Goal: Task Accomplishment & Management: Manage account settings

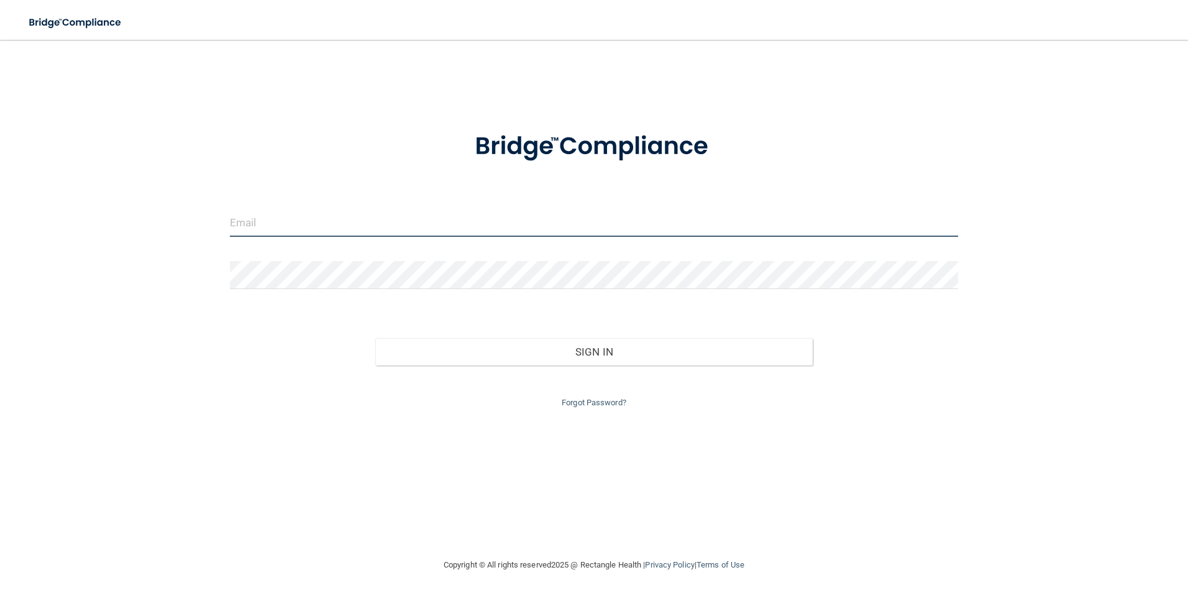
click at [260, 229] on input "email" at bounding box center [594, 223] width 729 height 28
type input "[PERSON_NAME][EMAIL_ADDRESS][DOMAIN_NAME]"
click at [577, 402] on link "Forgot Password?" at bounding box center [594, 402] width 65 height 9
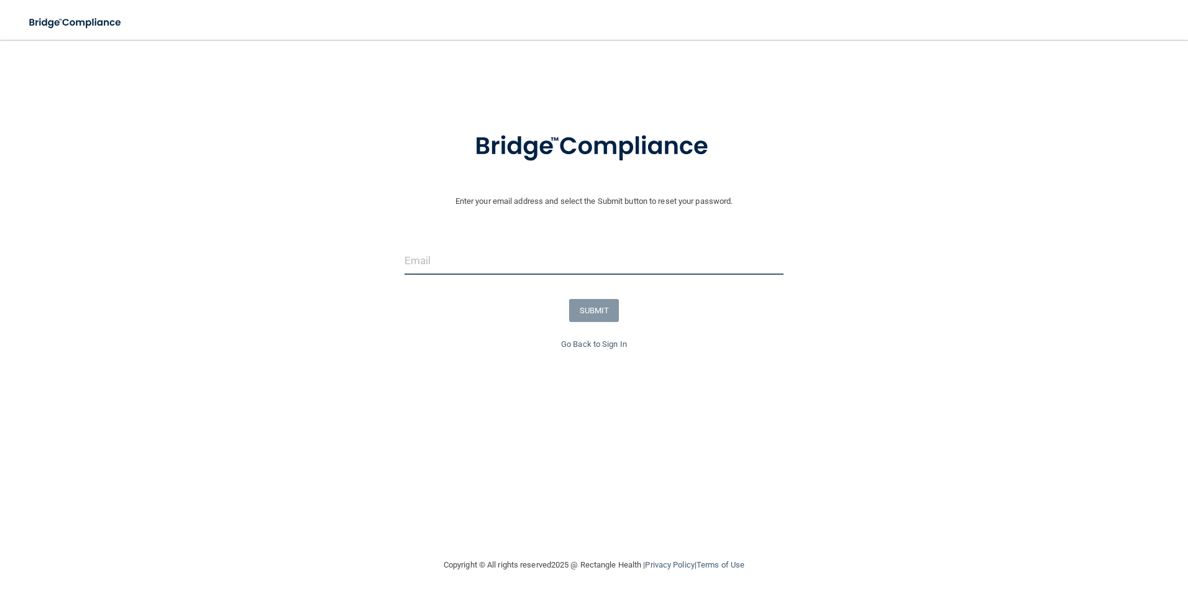
click at [442, 256] on input "email" at bounding box center [595, 261] width 380 height 28
type input "[PERSON_NAME][EMAIL_ADDRESS][DOMAIN_NAME]"
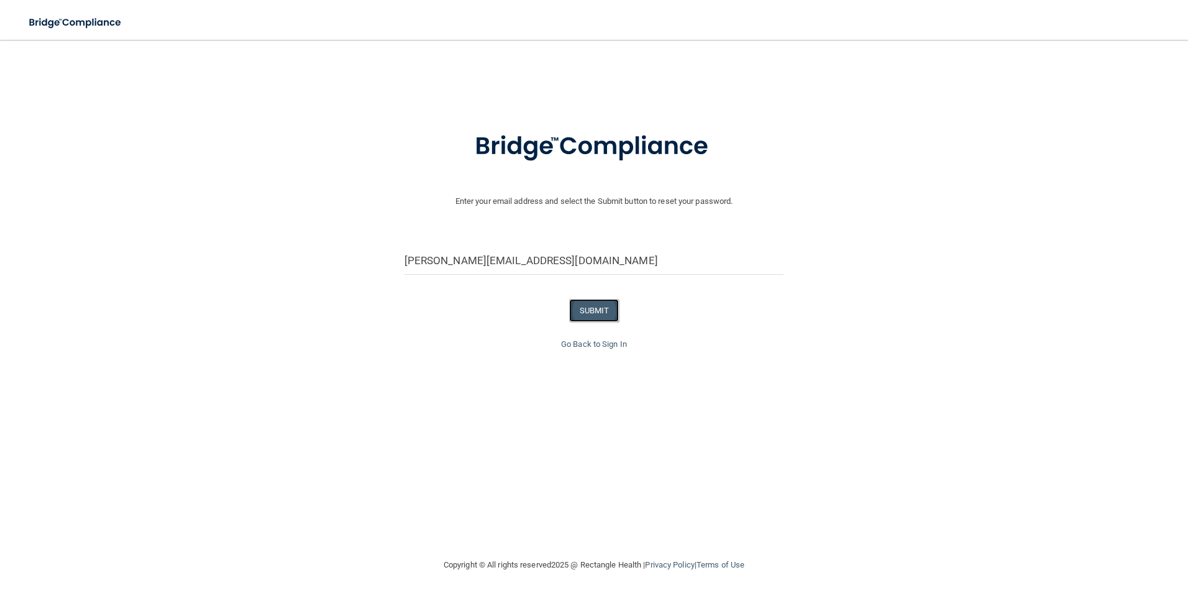
click at [600, 305] on button "SUBMIT" at bounding box center [594, 310] width 50 height 23
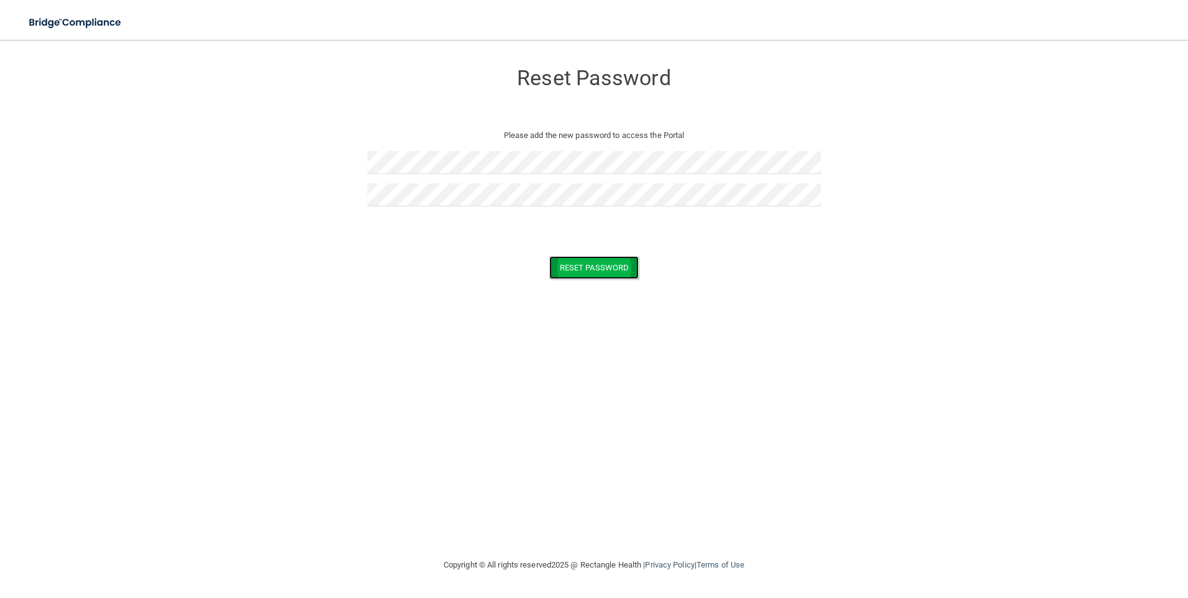
click at [615, 266] on button "Reset Password" at bounding box center [594, 267] width 90 height 23
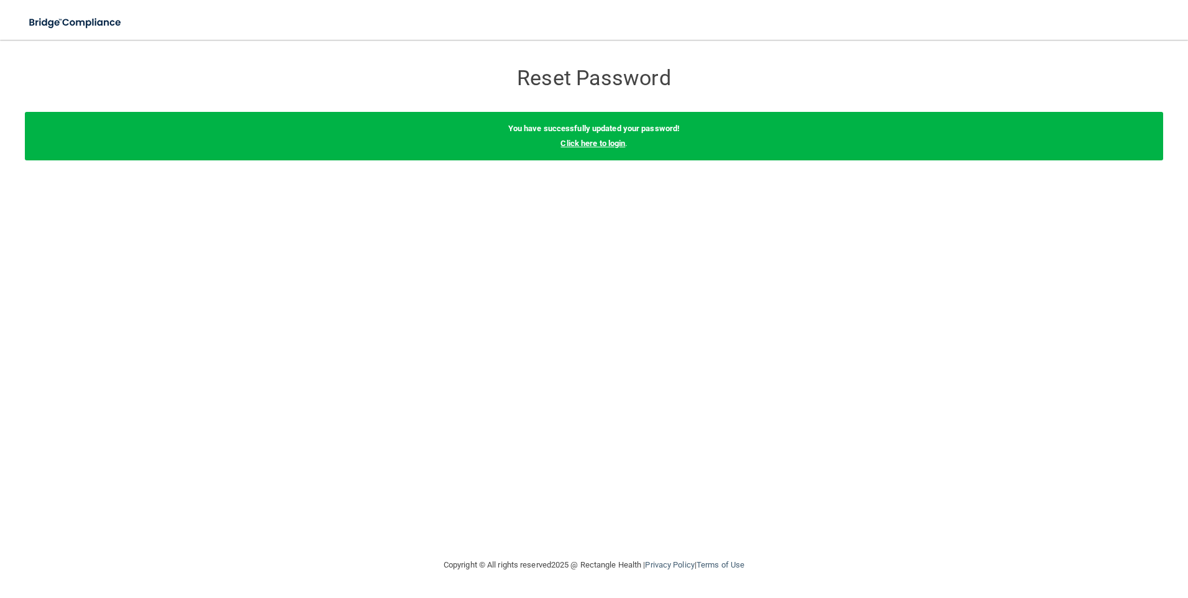
click at [613, 140] on link "Click here to login" at bounding box center [593, 143] width 65 height 9
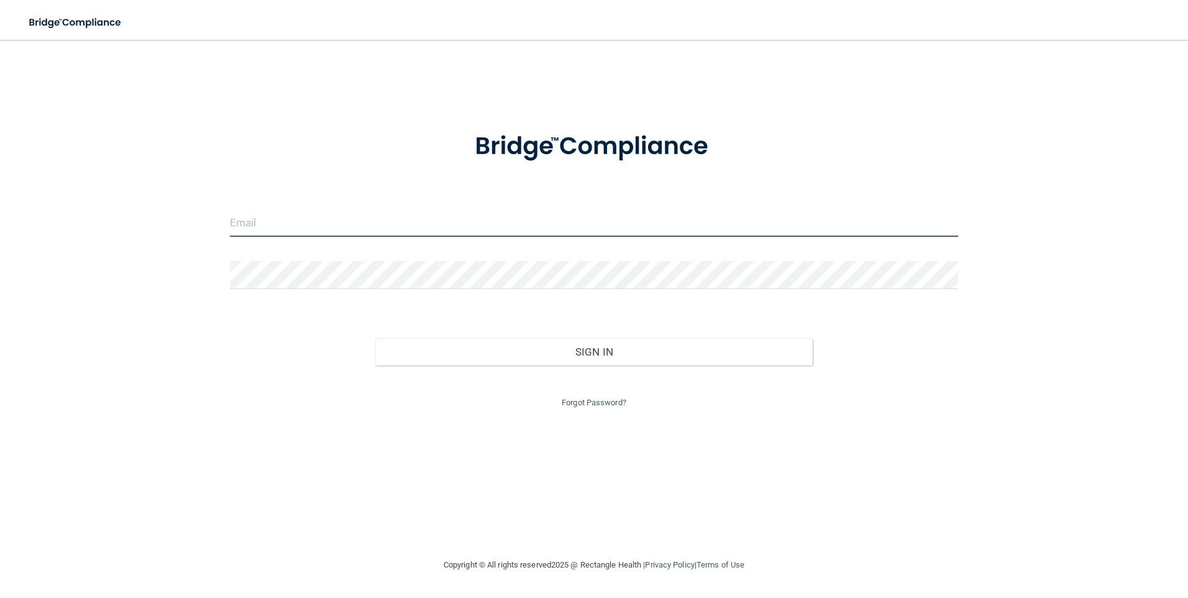
click at [466, 214] on input "email" at bounding box center [594, 223] width 729 height 28
type input "[PERSON_NAME][EMAIL_ADDRESS][DOMAIN_NAME]"
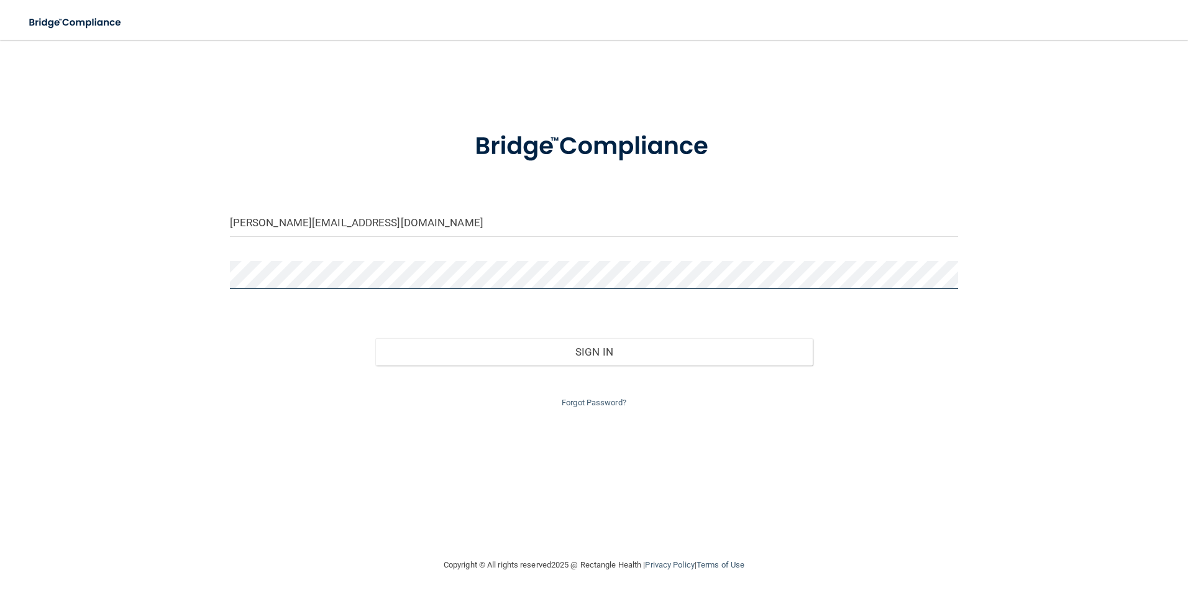
click at [375, 338] on button "Sign In" at bounding box center [594, 351] width 438 height 27
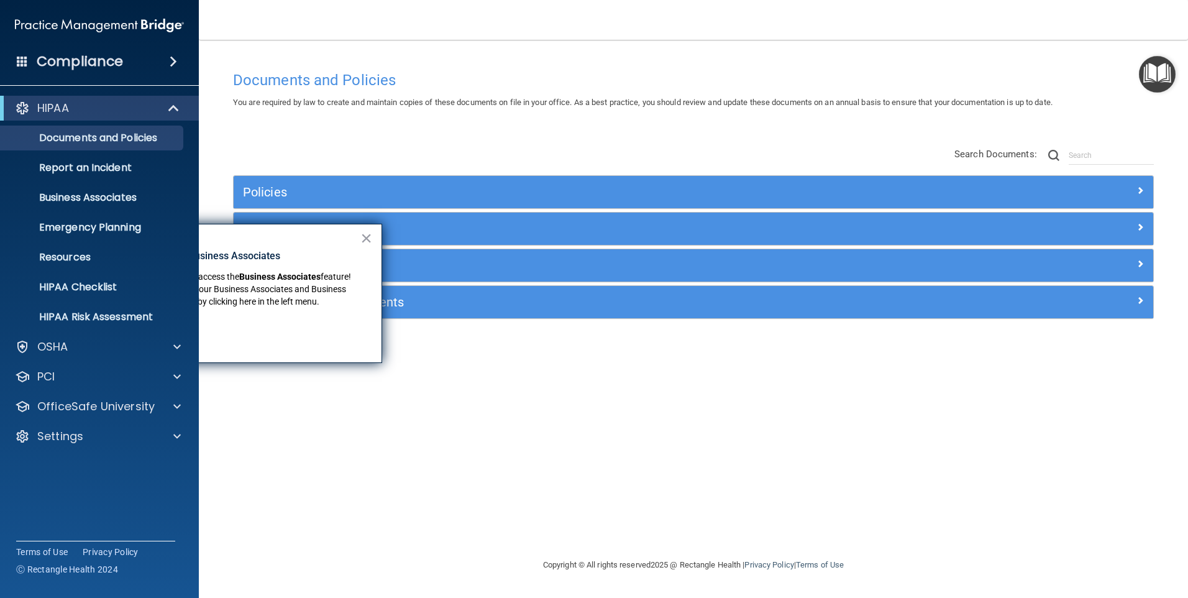
click at [331, 321] on div "Got it!" at bounding box center [234, 330] width 250 height 35
click at [366, 239] on button "×" at bounding box center [367, 238] width 12 height 20
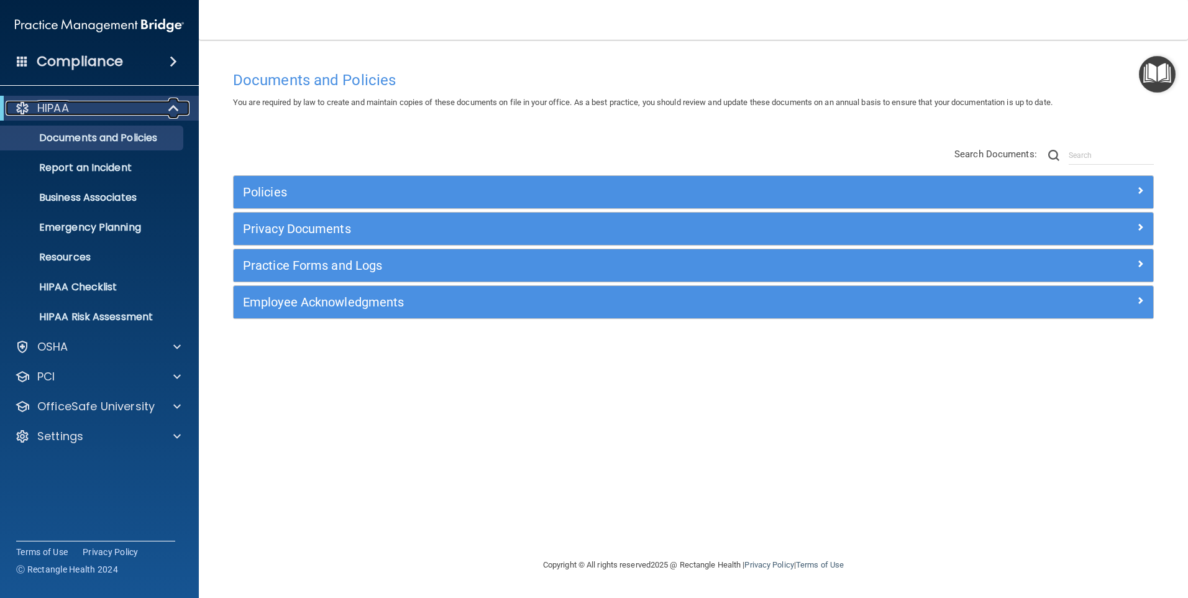
click at [79, 108] on div "HIPAA" at bounding box center [83, 108] width 154 height 15
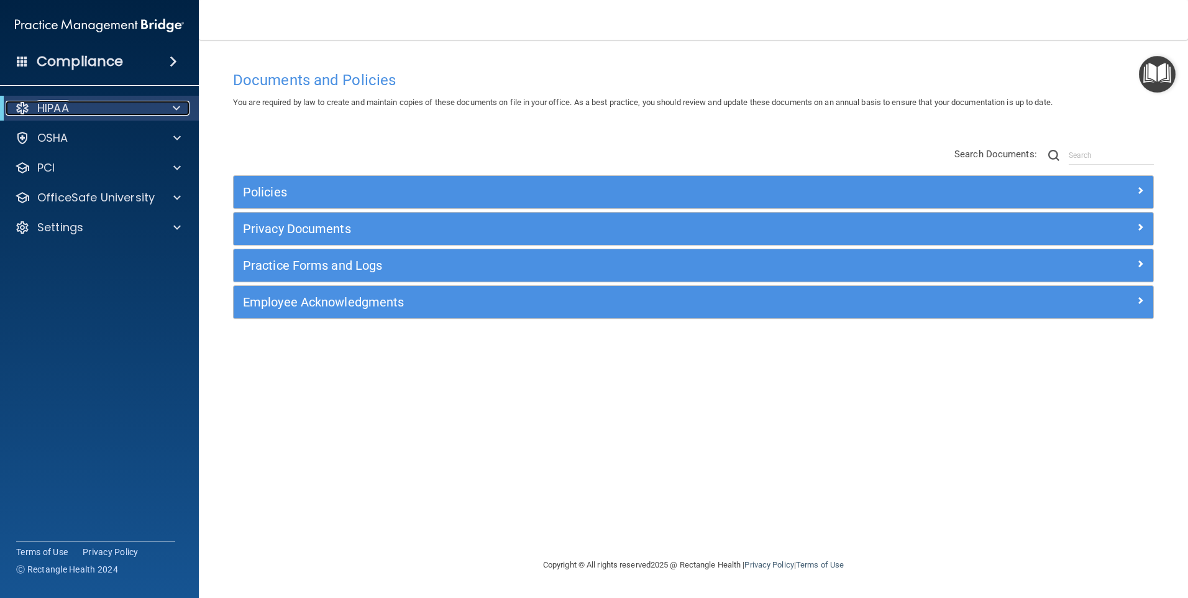
click at [173, 106] on span at bounding box center [176, 108] width 7 height 15
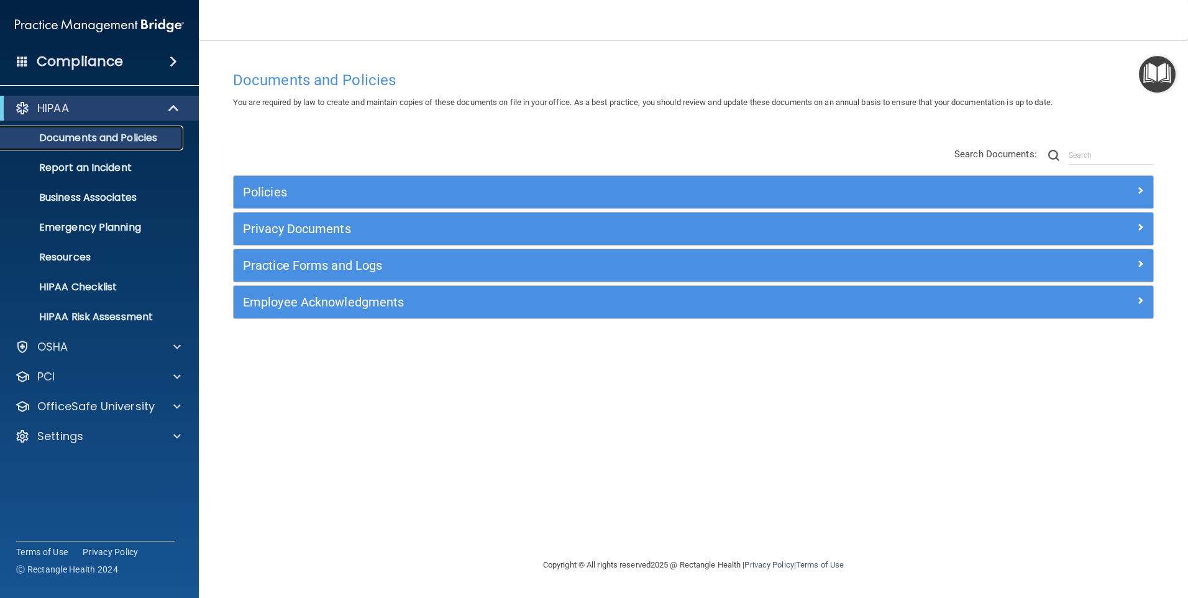
click at [160, 136] on p "Documents and Policies" at bounding box center [93, 138] width 170 height 12
click at [170, 58] on span at bounding box center [173, 61] width 7 height 15
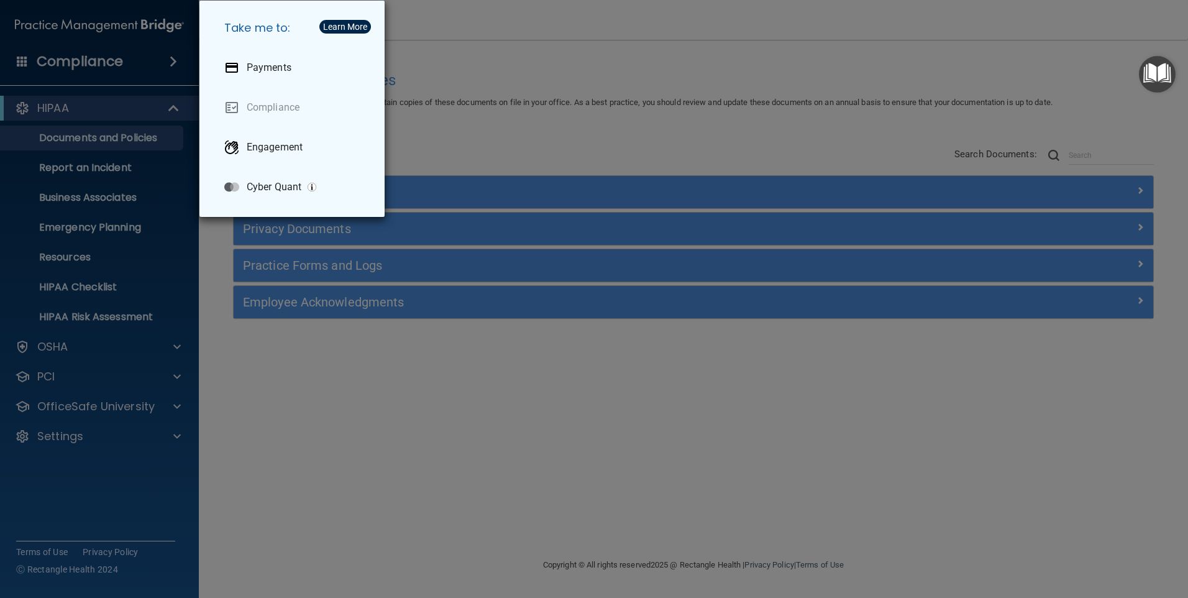
click at [300, 415] on div "Take me to: Payments Compliance Engagement Cyber Quant" at bounding box center [594, 299] width 1188 height 598
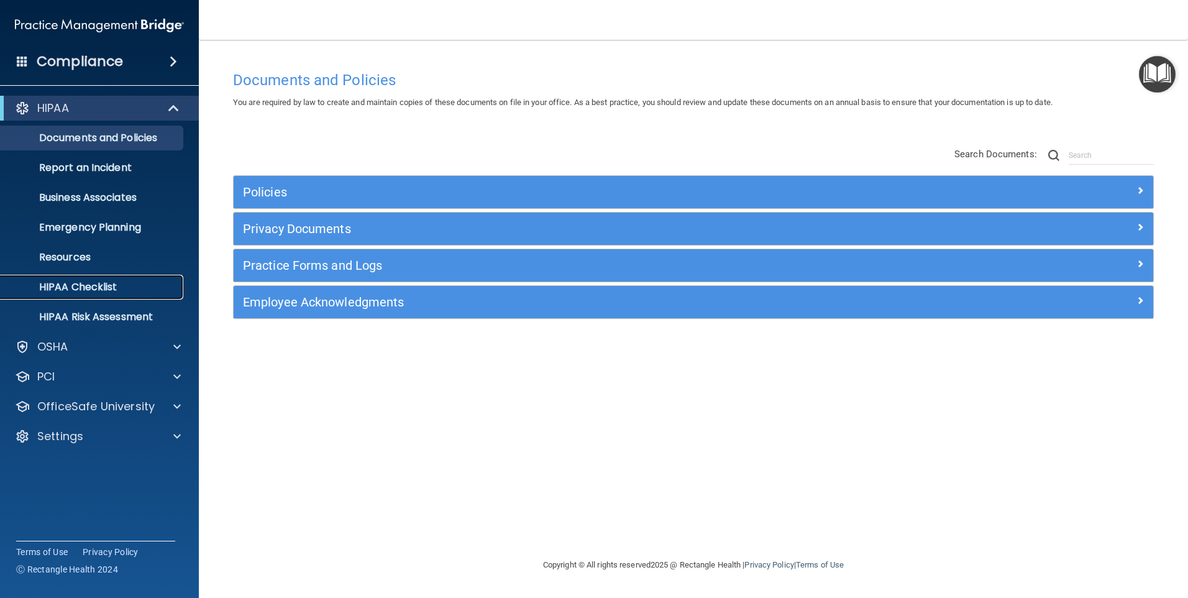
click at [91, 285] on p "HIPAA Checklist" at bounding box center [93, 287] width 170 height 12
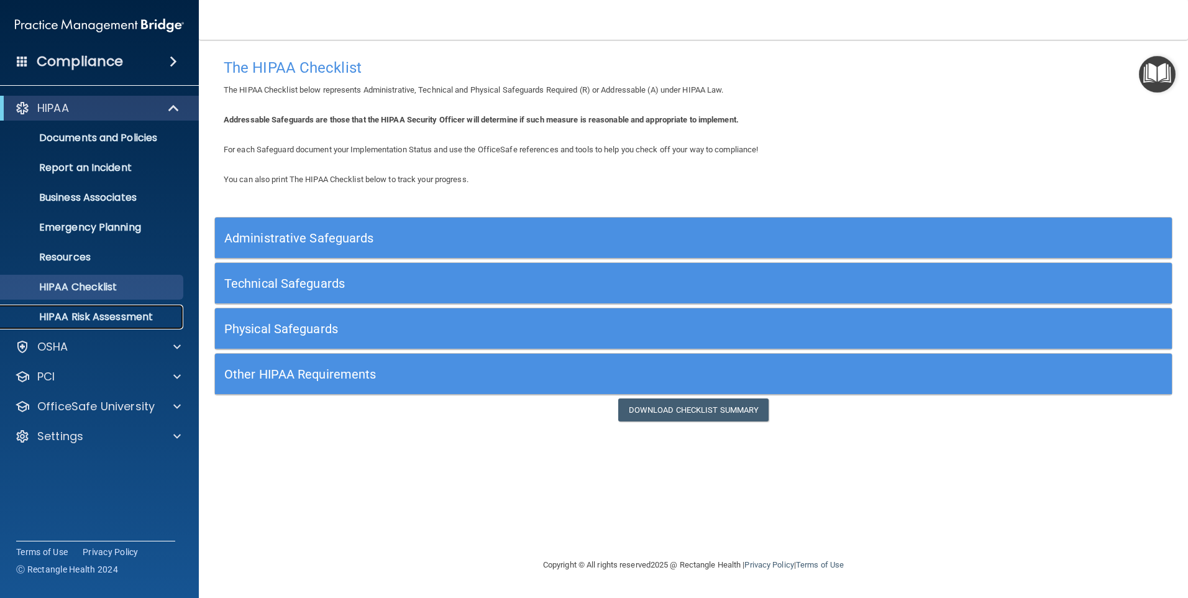
click at [92, 311] on p "HIPAA Risk Assessment" at bounding box center [93, 317] width 170 height 12
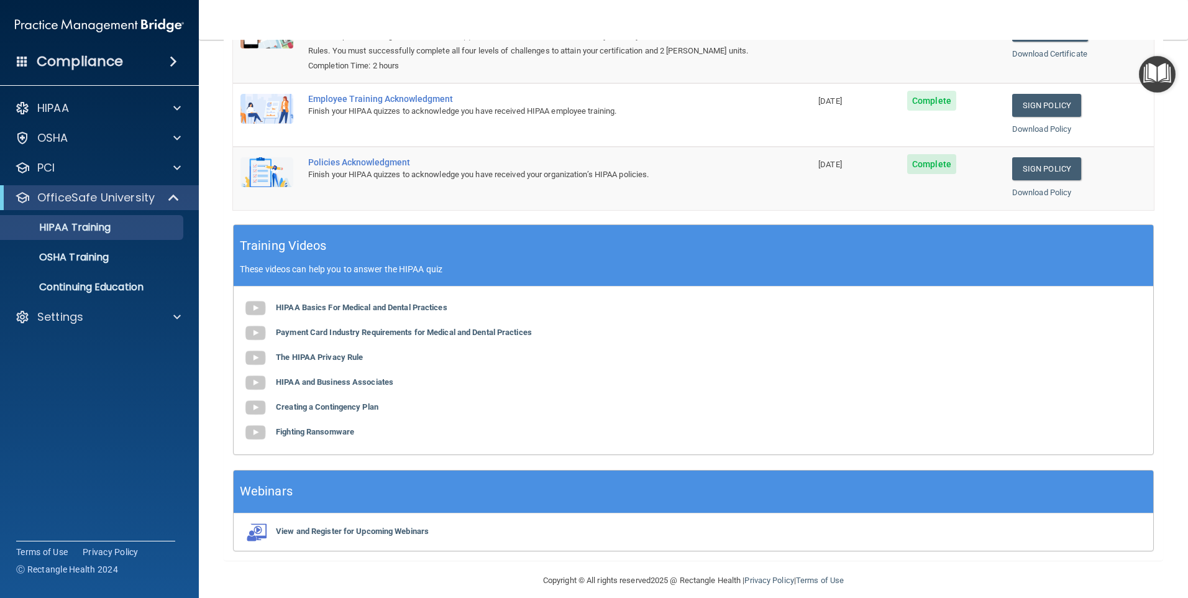
scroll to position [224, 0]
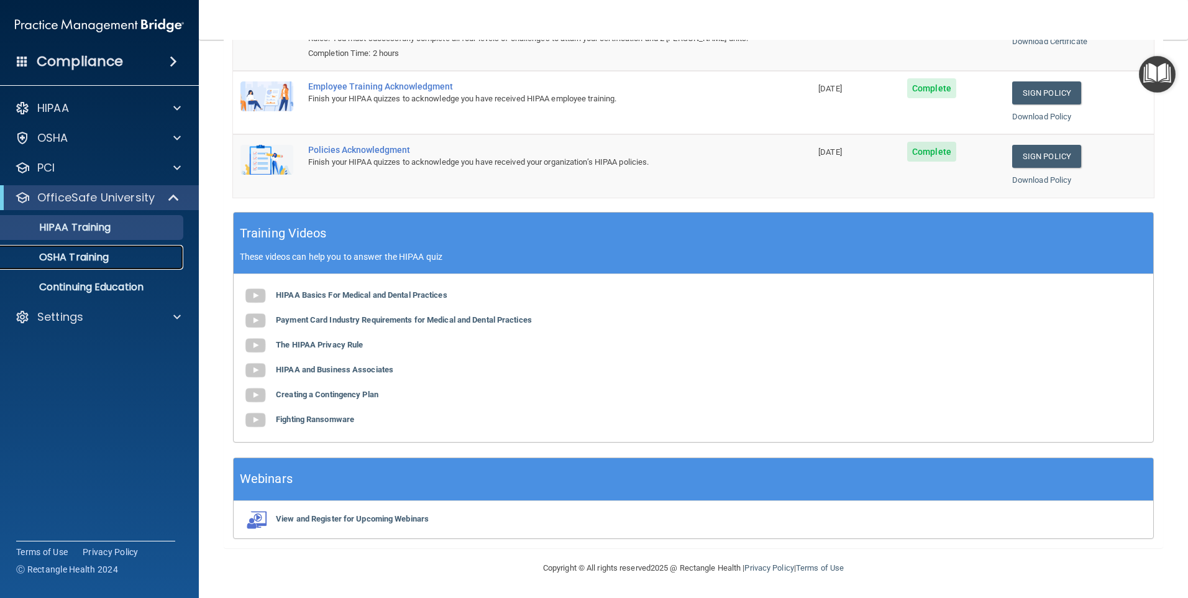
click at [83, 252] on p "OSHA Training" at bounding box center [58, 257] width 101 height 12
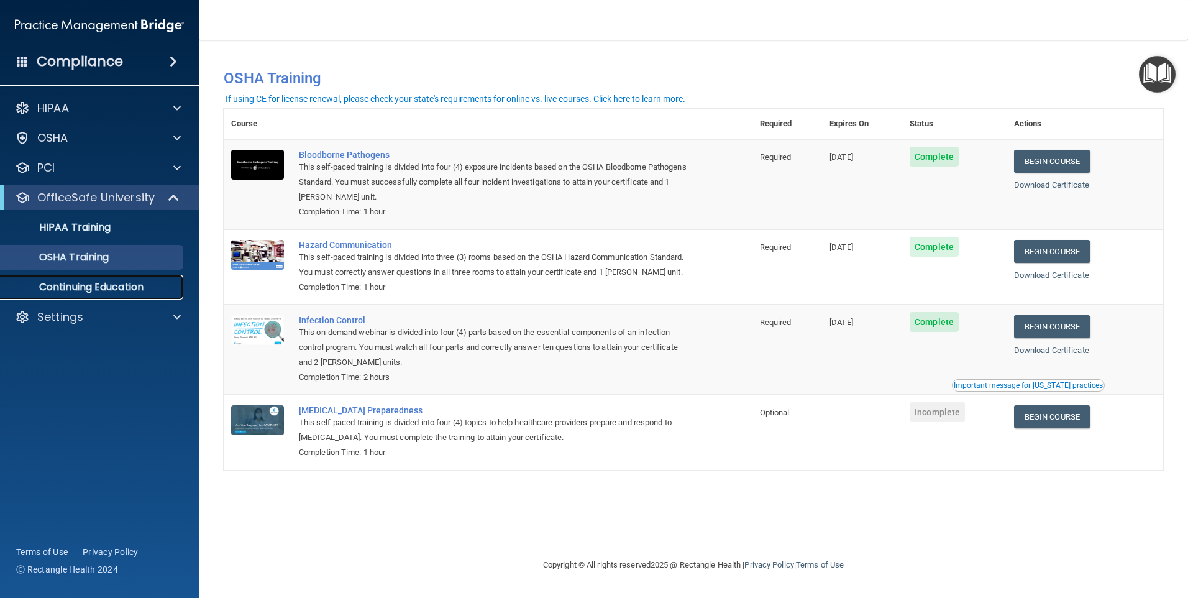
click at [122, 292] on p "Continuing Education" at bounding box center [93, 287] width 170 height 12
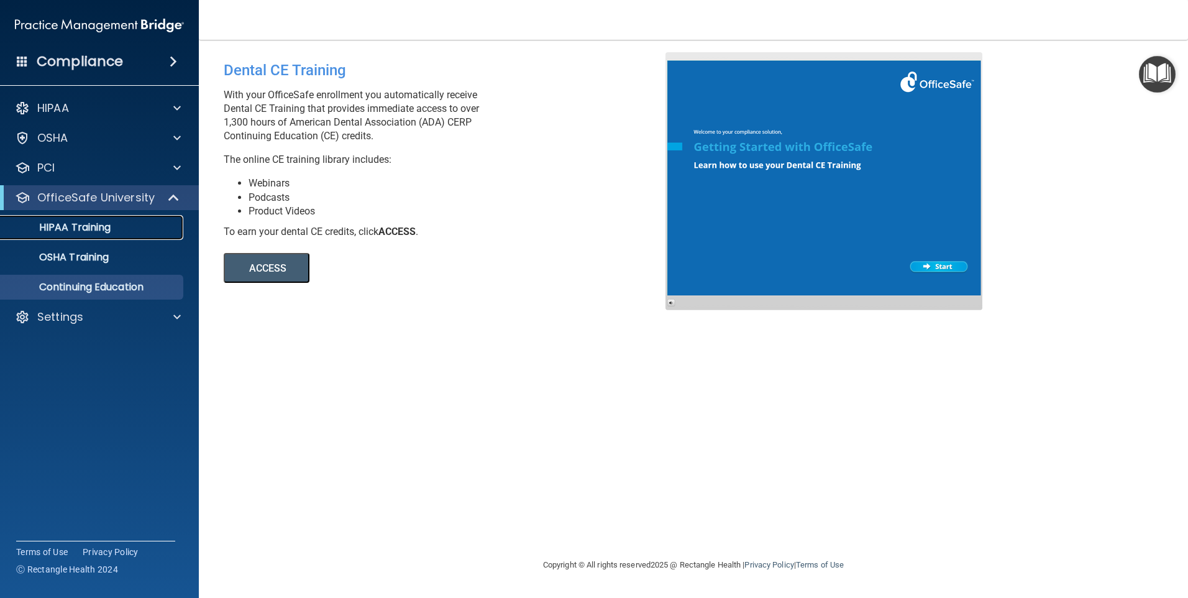
click at [106, 232] on p "HIPAA Training" at bounding box center [59, 227] width 103 height 12
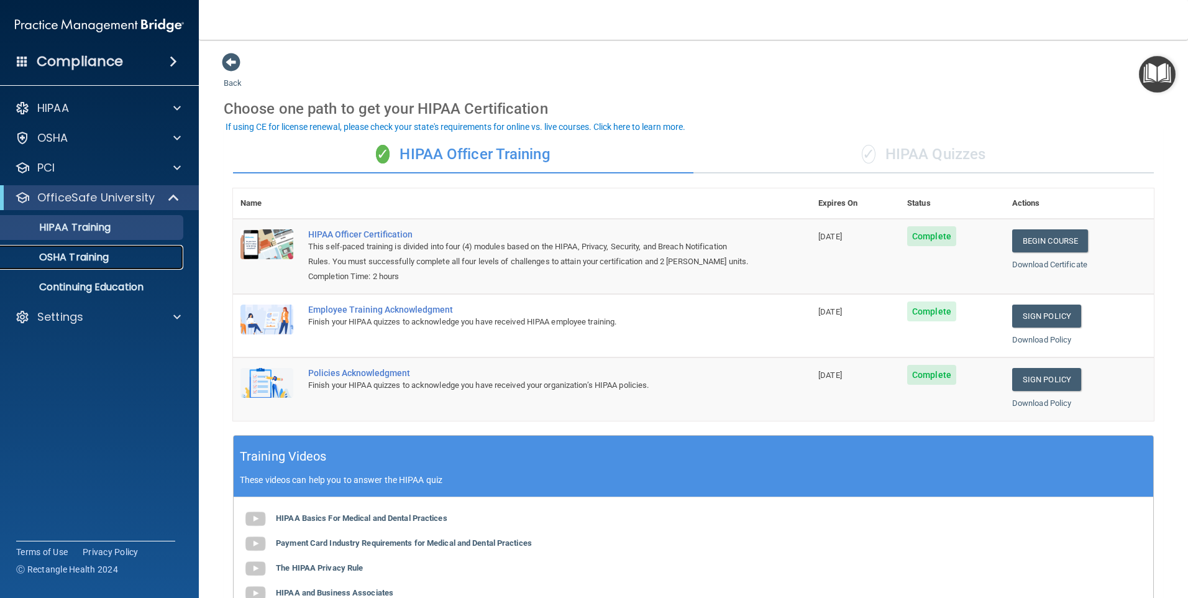
click at [93, 254] on p "OSHA Training" at bounding box center [58, 257] width 101 height 12
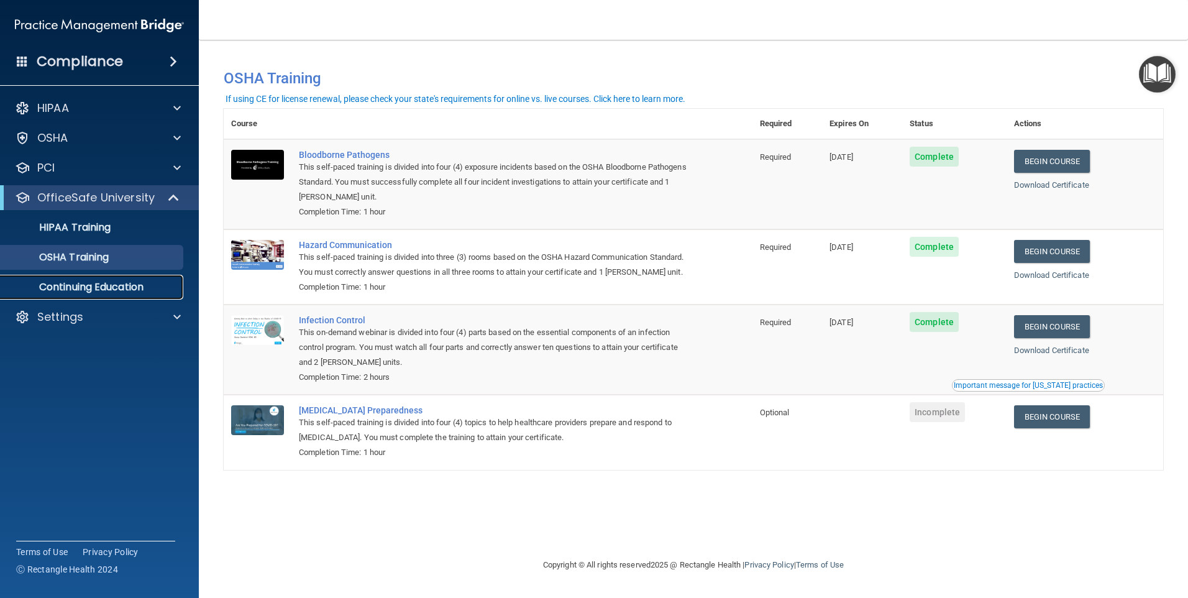
click at [90, 284] on p "Continuing Education" at bounding box center [93, 287] width 170 height 12
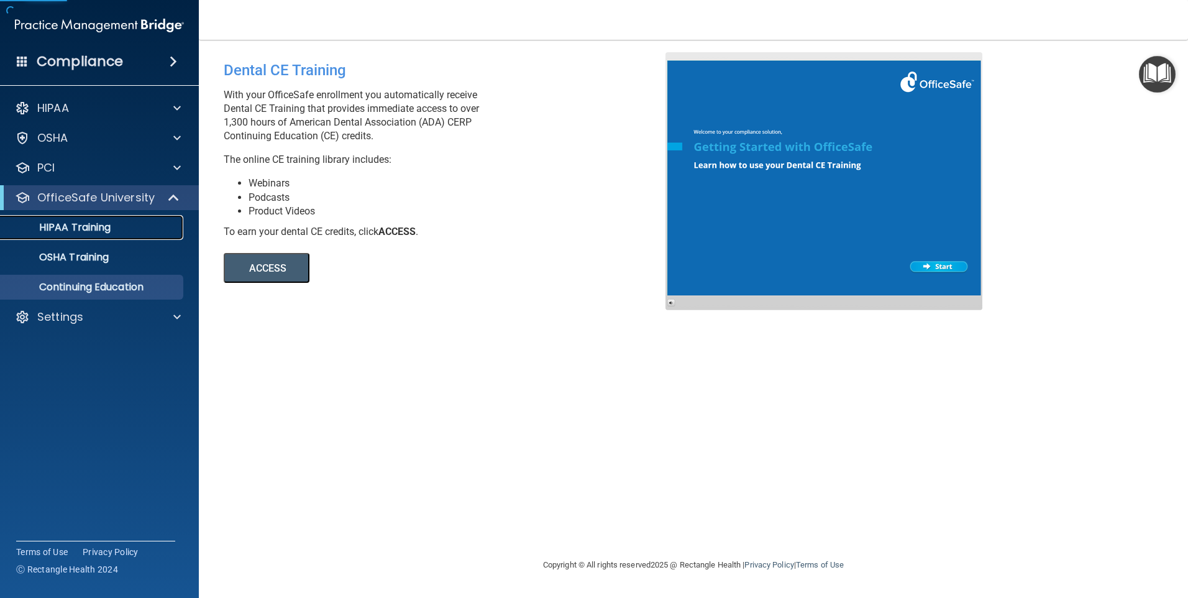
click at [106, 234] on p "HIPAA Training" at bounding box center [59, 227] width 103 height 12
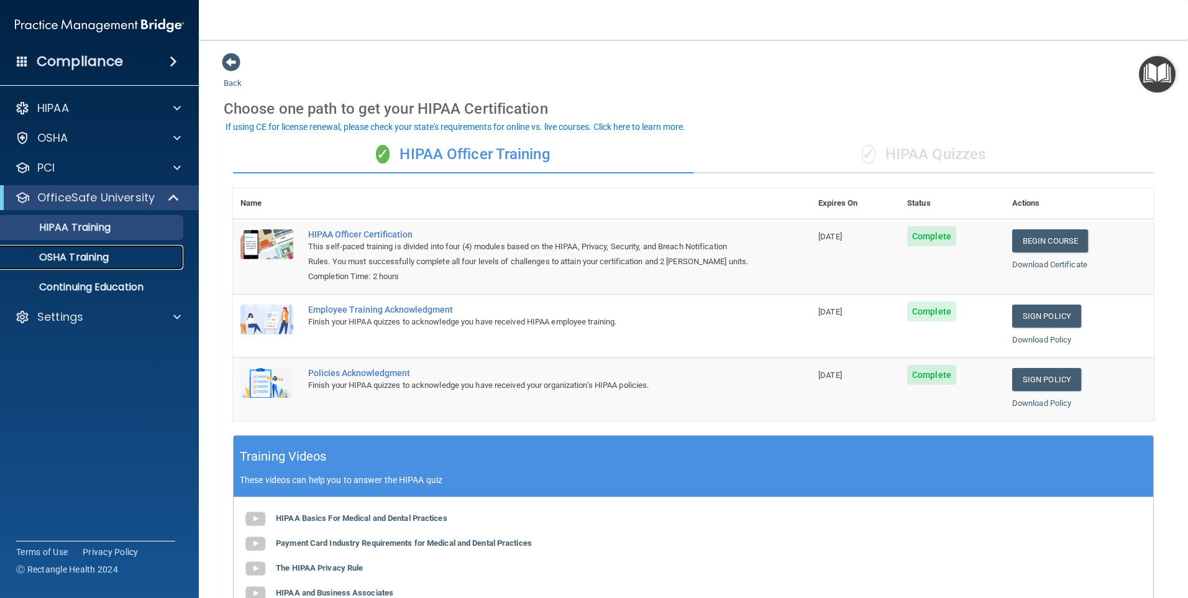
click at [101, 263] on p "OSHA Training" at bounding box center [58, 257] width 101 height 12
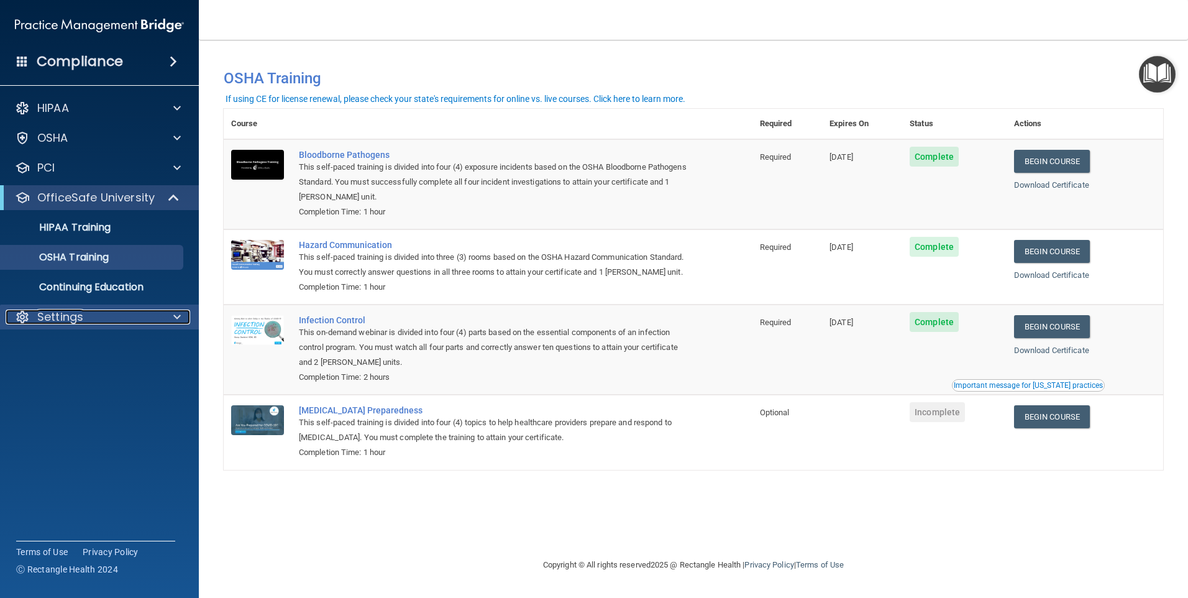
click at [177, 318] on span at bounding box center [176, 317] width 7 height 15
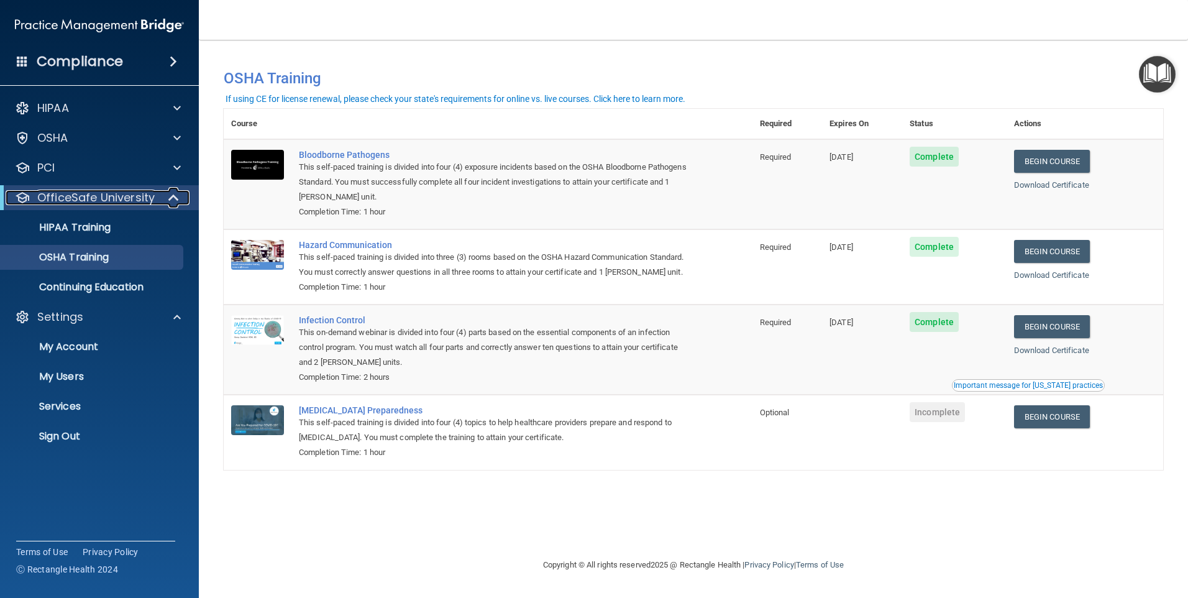
click at [180, 193] on div at bounding box center [174, 197] width 30 height 15
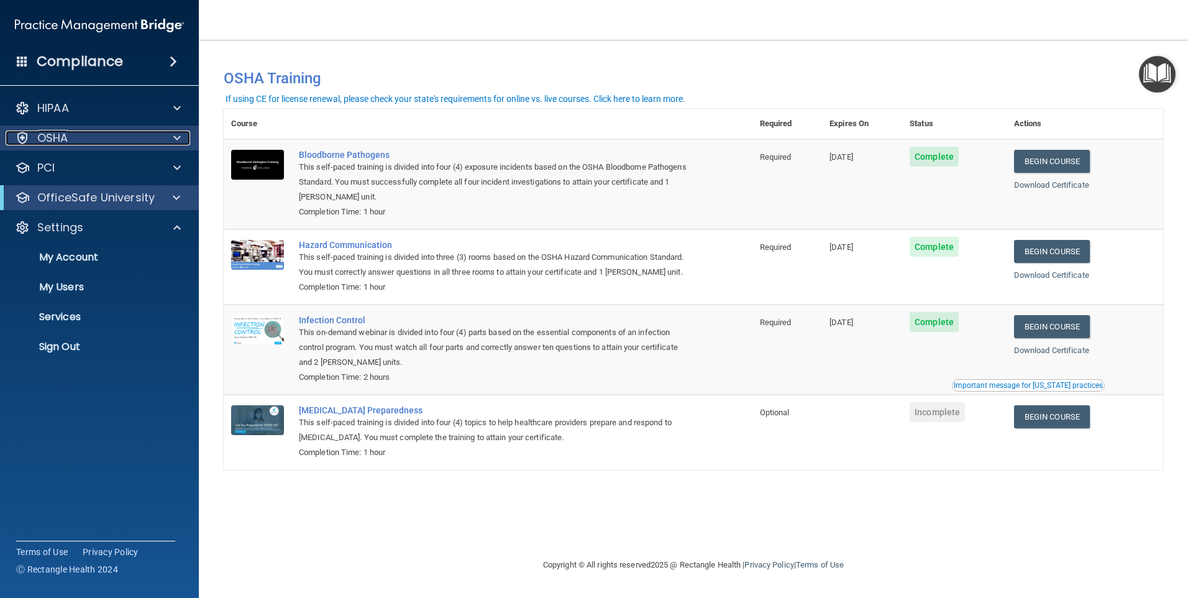
click at [180, 135] on span at bounding box center [176, 138] width 7 height 15
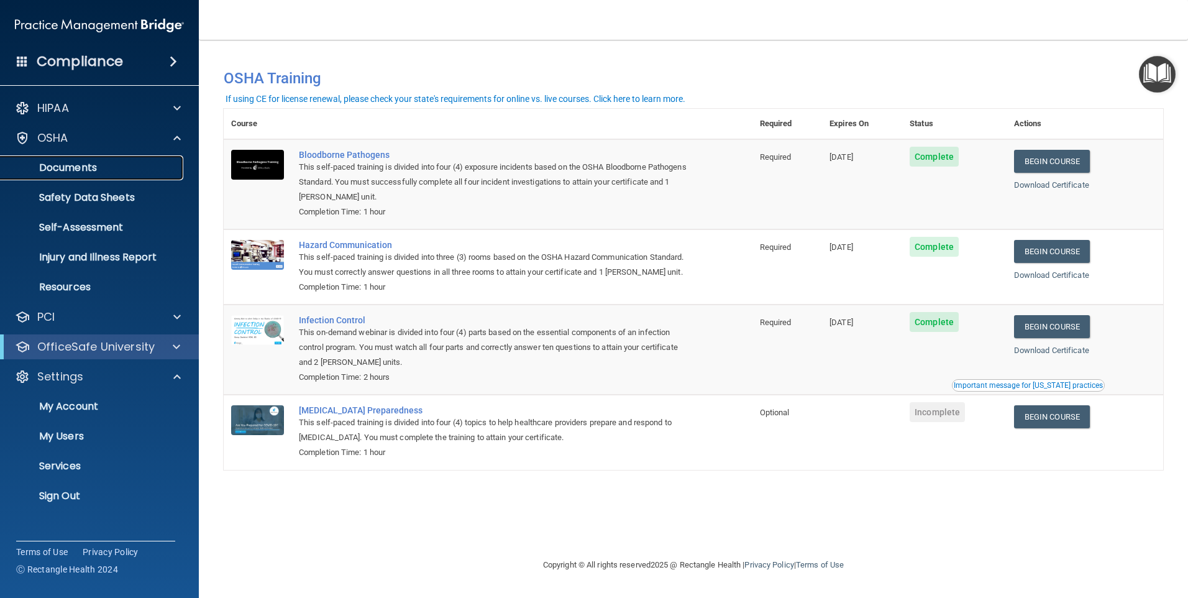
click at [90, 167] on p "Documents" at bounding box center [93, 168] width 170 height 12
